Goal: Find specific page/section: Find specific page/section

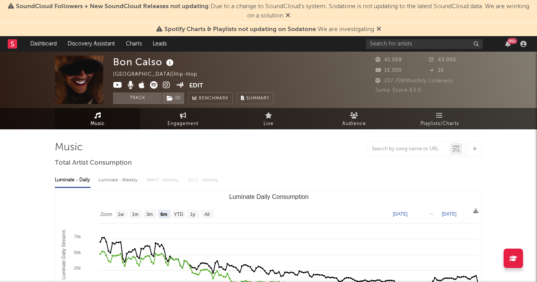
select select "6m"
click at [414, 44] on input "text" at bounding box center [424, 44] width 117 height 10
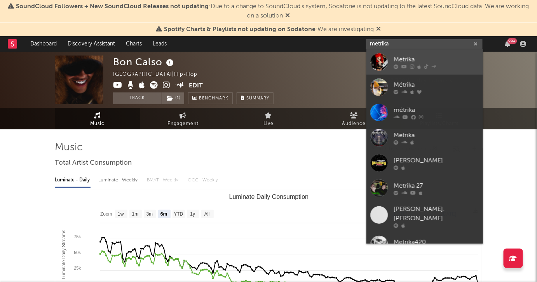
type input "metrika"
click at [429, 61] on div "Metrika" at bounding box center [436, 59] width 85 height 9
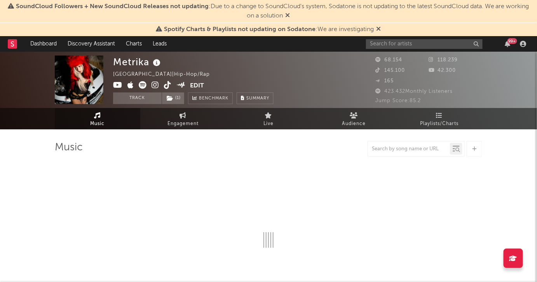
select select "6m"
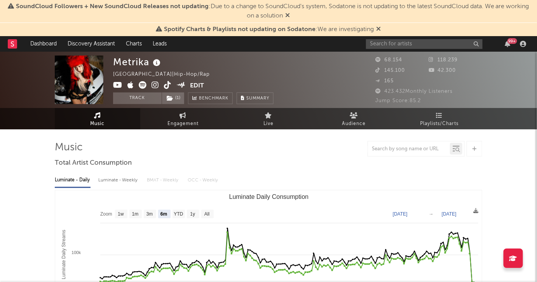
scroll to position [106, 0]
